Goal: Task Accomplishment & Management: Use online tool/utility

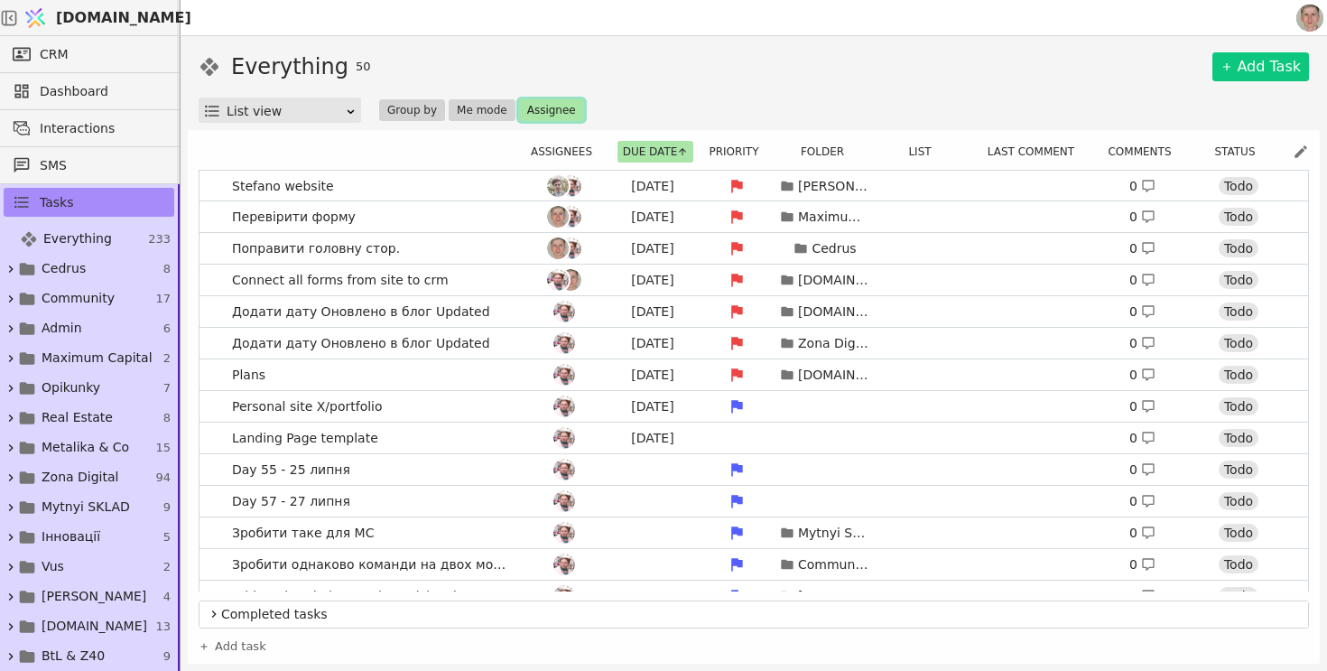
click at [551, 116] on button "Assignee" at bounding box center [551, 110] width 65 height 22
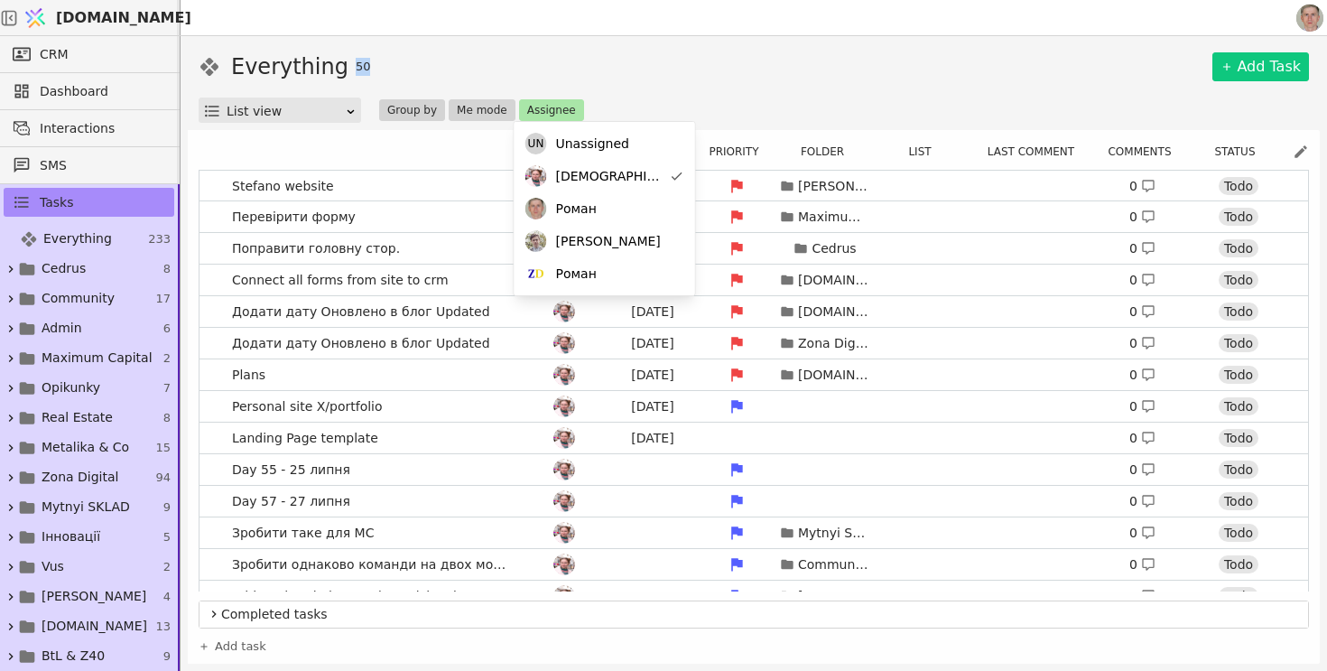
click at [718, 58] on div "Everything 50 Add Task" at bounding box center [754, 67] width 1111 height 33
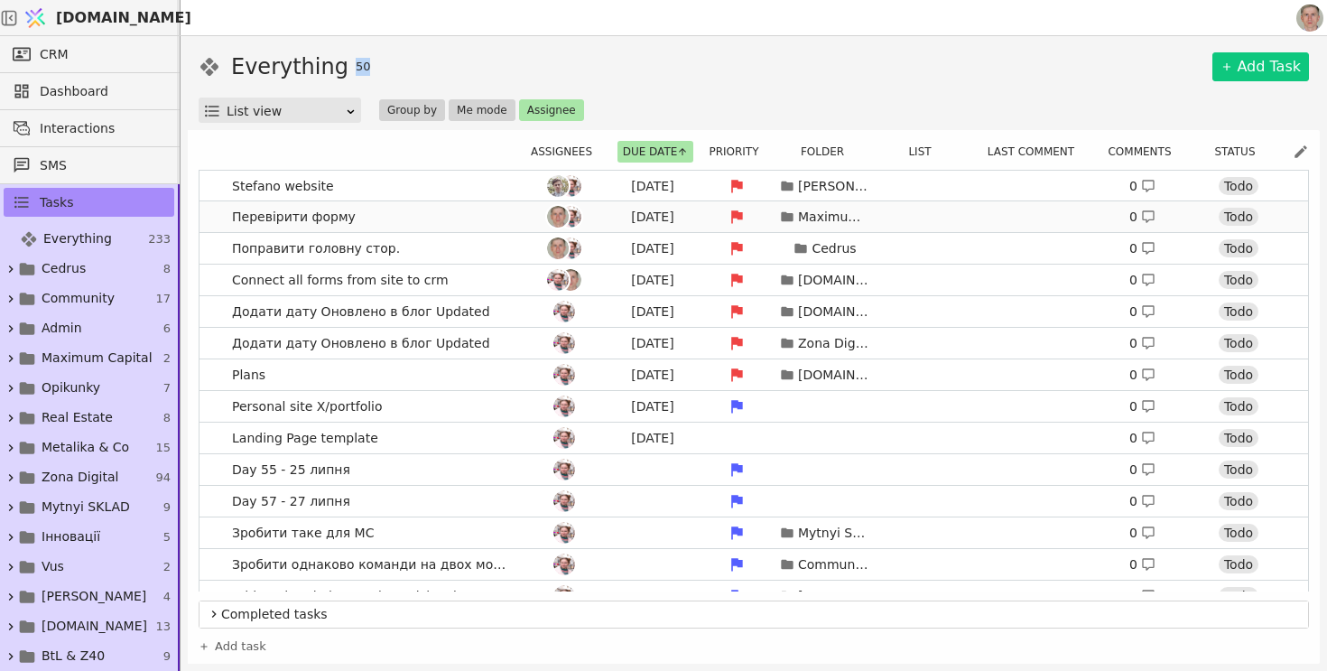
click at [438, 221] on link "Перевірити форму [DATE] Maximum Capital 0 Todo" at bounding box center [754, 216] width 1109 height 31
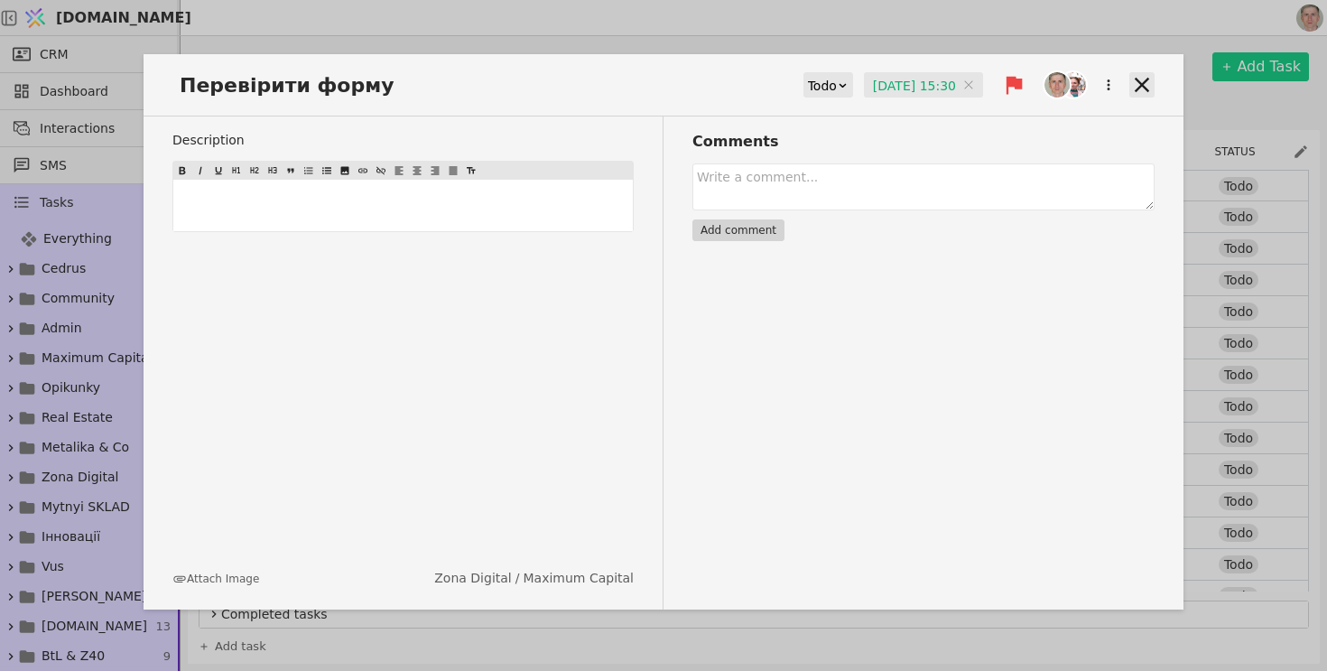
click at [1132, 83] on icon at bounding box center [1142, 84] width 25 height 25
